Goal: Contribute content: Add original content to the website for others to see

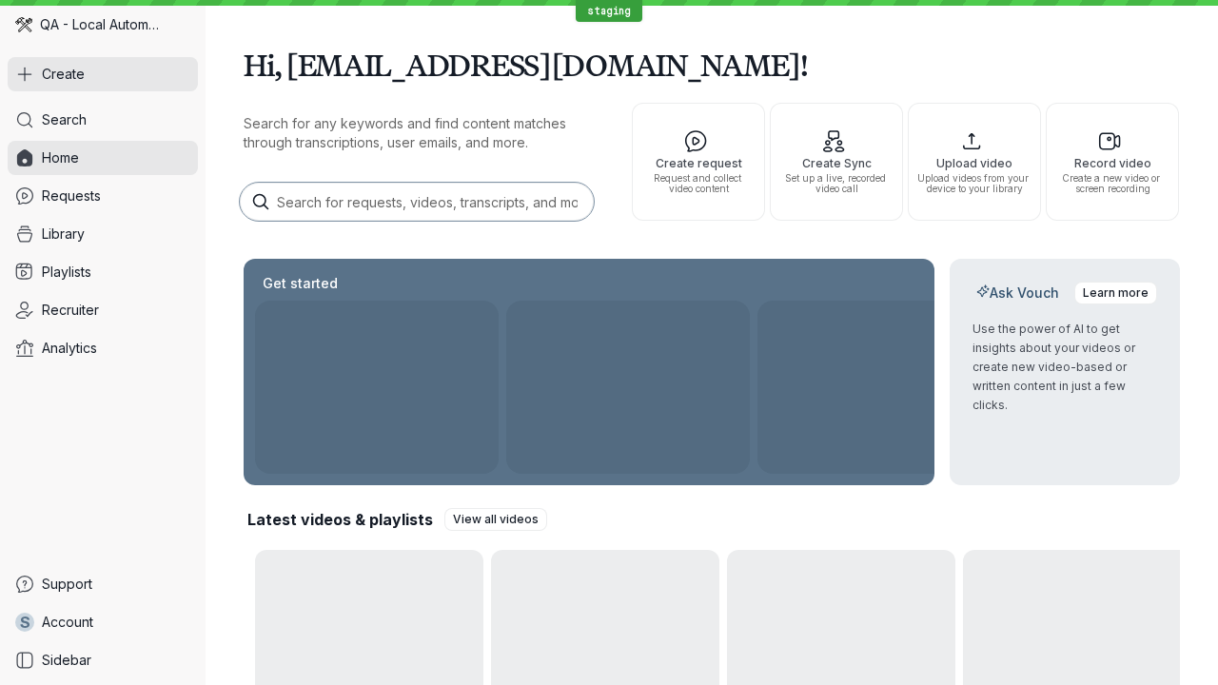
click at [103, 74] on button "Create" at bounding box center [103, 74] width 190 height 34
